Goal: Task Accomplishment & Management: Manage account settings

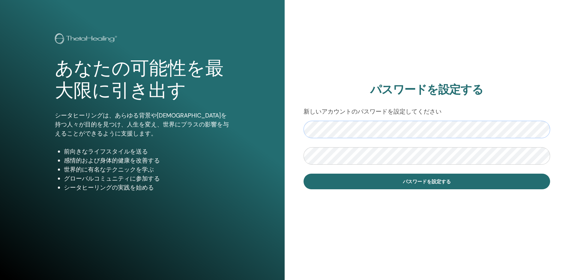
scroll to position [8, 0]
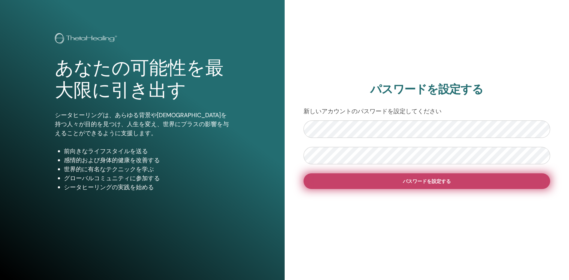
click at [427, 181] on span "パスワードを設定する" at bounding box center [427, 181] width 48 height 6
click at [433, 181] on span "パスワードを設定する" at bounding box center [427, 181] width 48 height 6
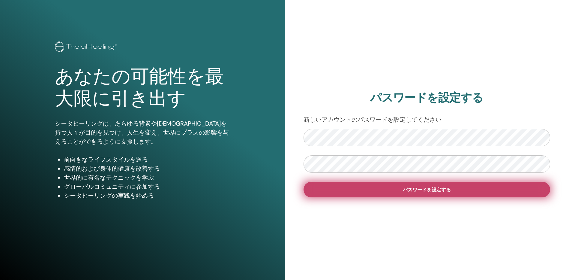
click at [412, 187] on span "パスワードを設定する" at bounding box center [427, 189] width 48 height 6
click at [420, 189] on span "パスワードを設定する" at bounding box center [427, 189] width 48 height 6
